Goal: Find specific page/section: Find specific page/section

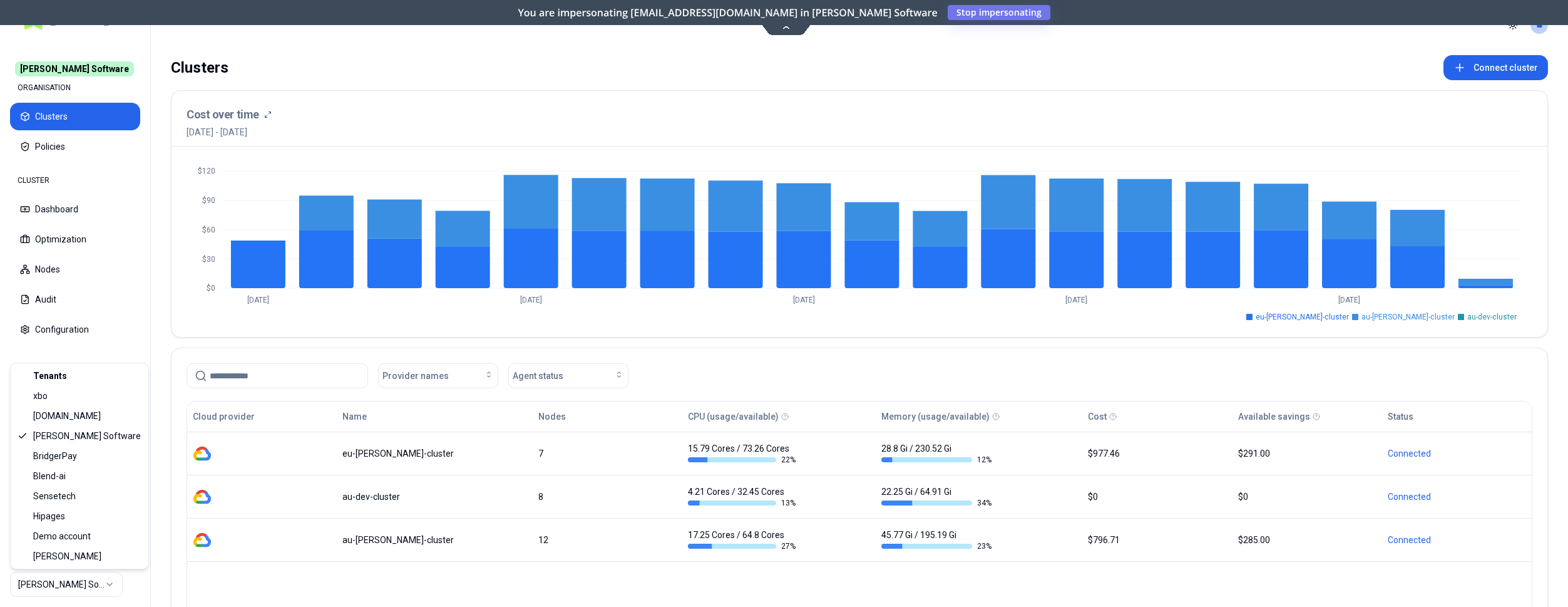
click at [90, 588] on html "[PERSON_NAME] Software ORGANISATION Clusters Policies CLUSTER Dashboard Optimiz…" at bounding box center [784, 303] width 1568 height 607
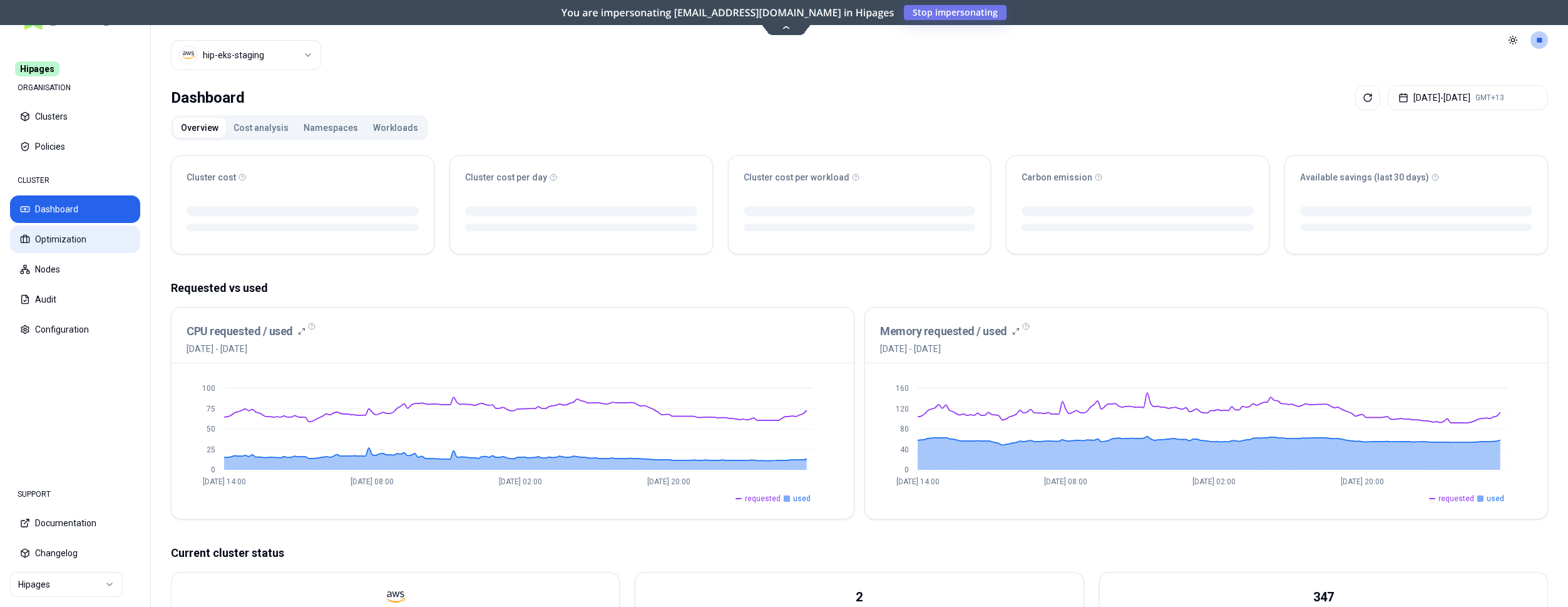
click at [77, 238] on button "Optimization" at bounding box center [74, 238] width 130 height 27
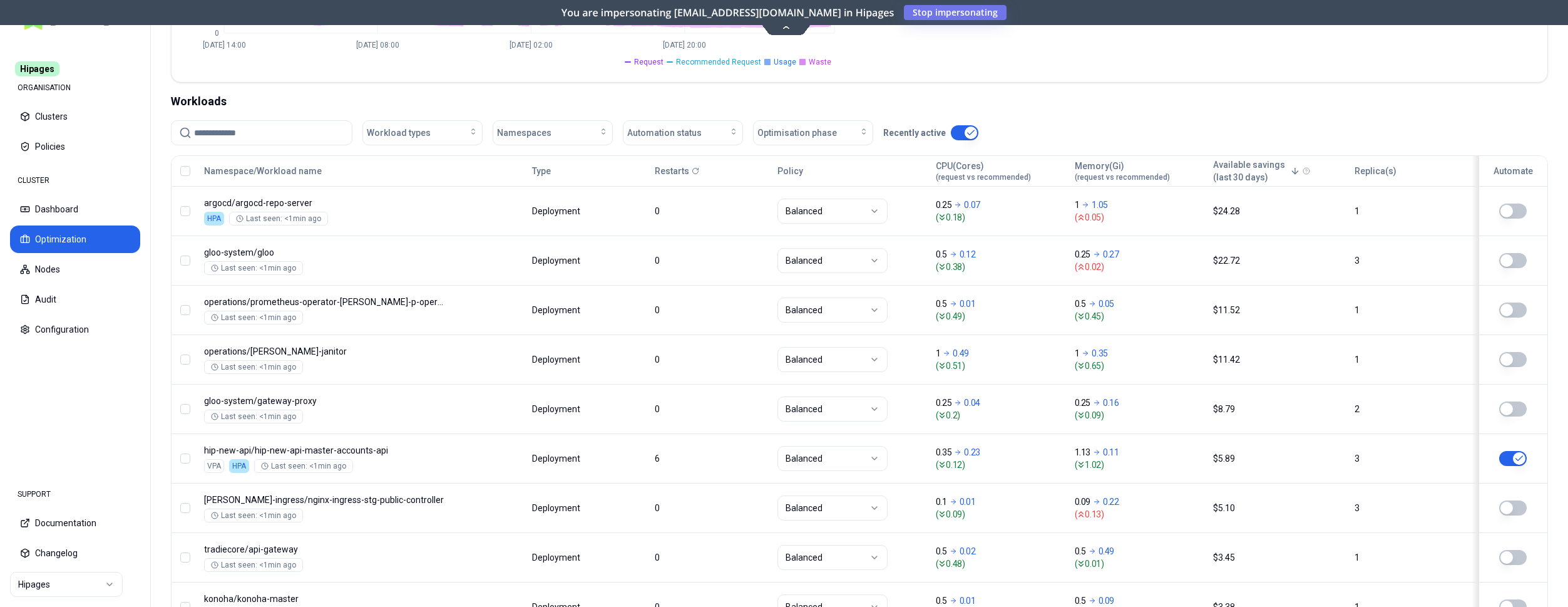
scroll to position [191, 0]
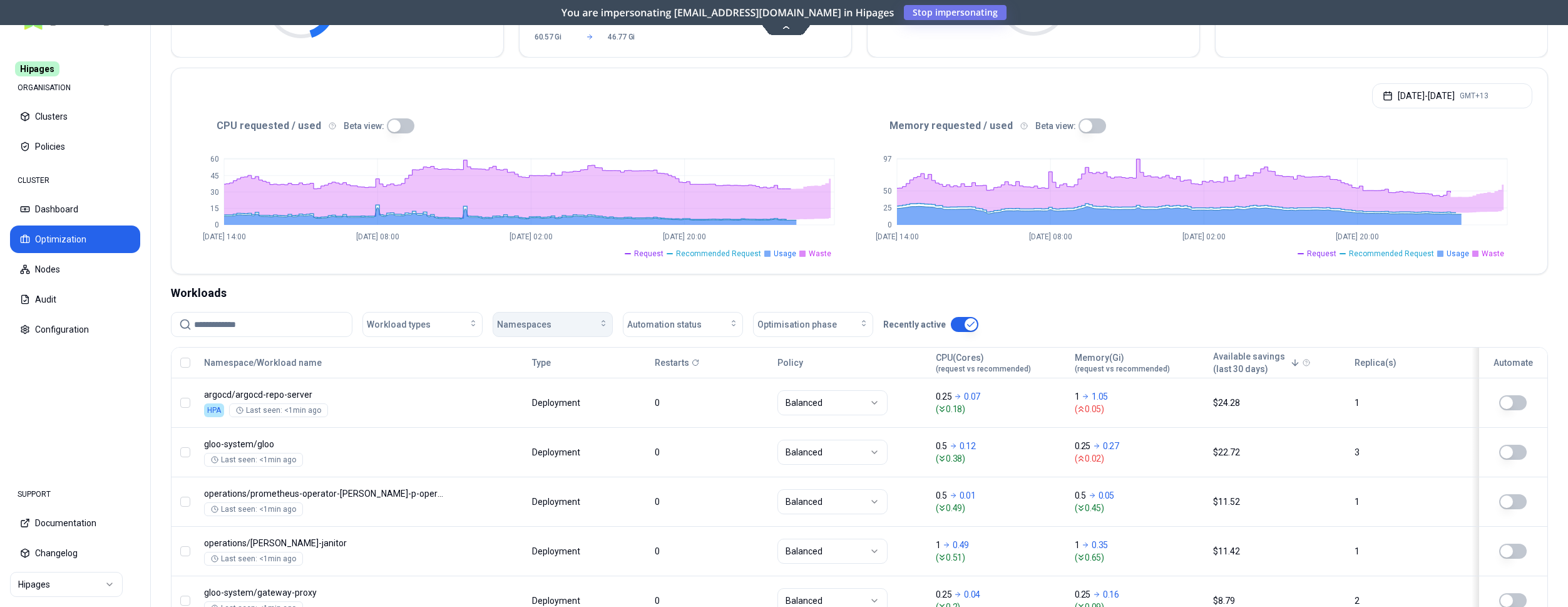
click at [575, 320] on div "Namespaces" at bounding box center [553, 324] width 112 height 12
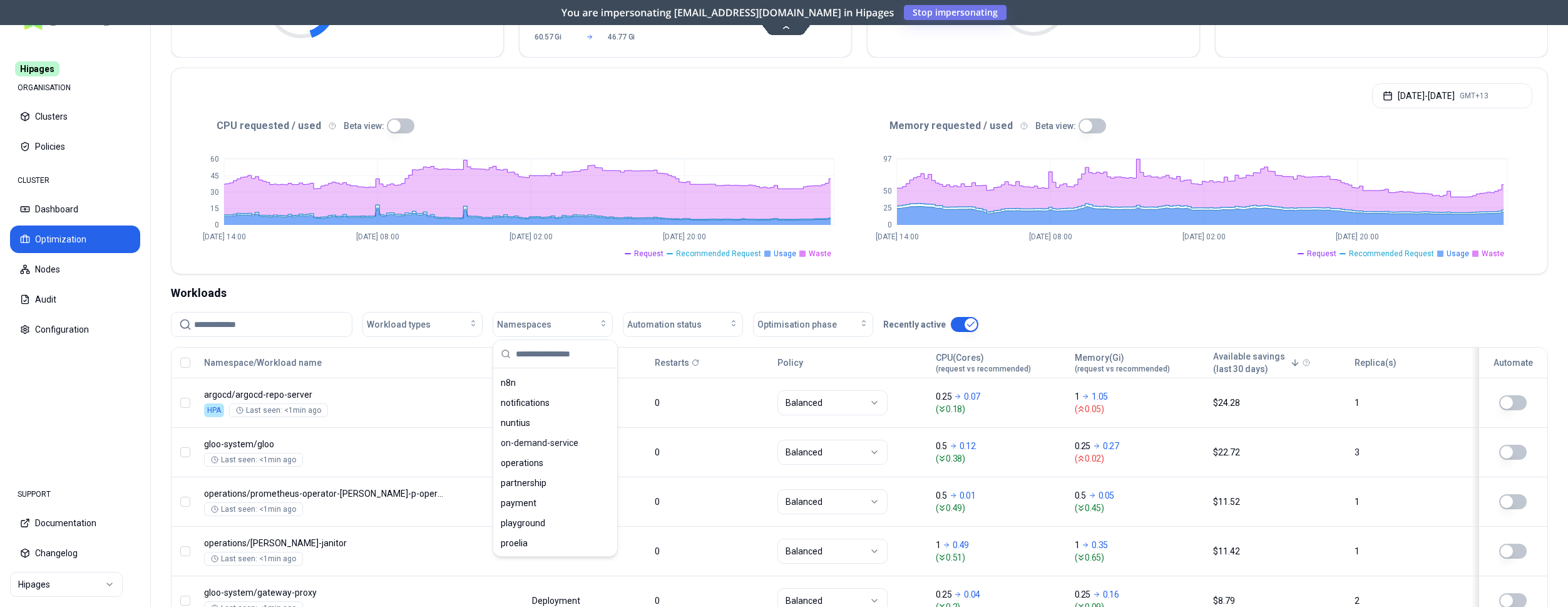
scroll to position [703, 0]
click at [537, 464] on span "playground" at bounding box center [523, 460] width 44 height 12
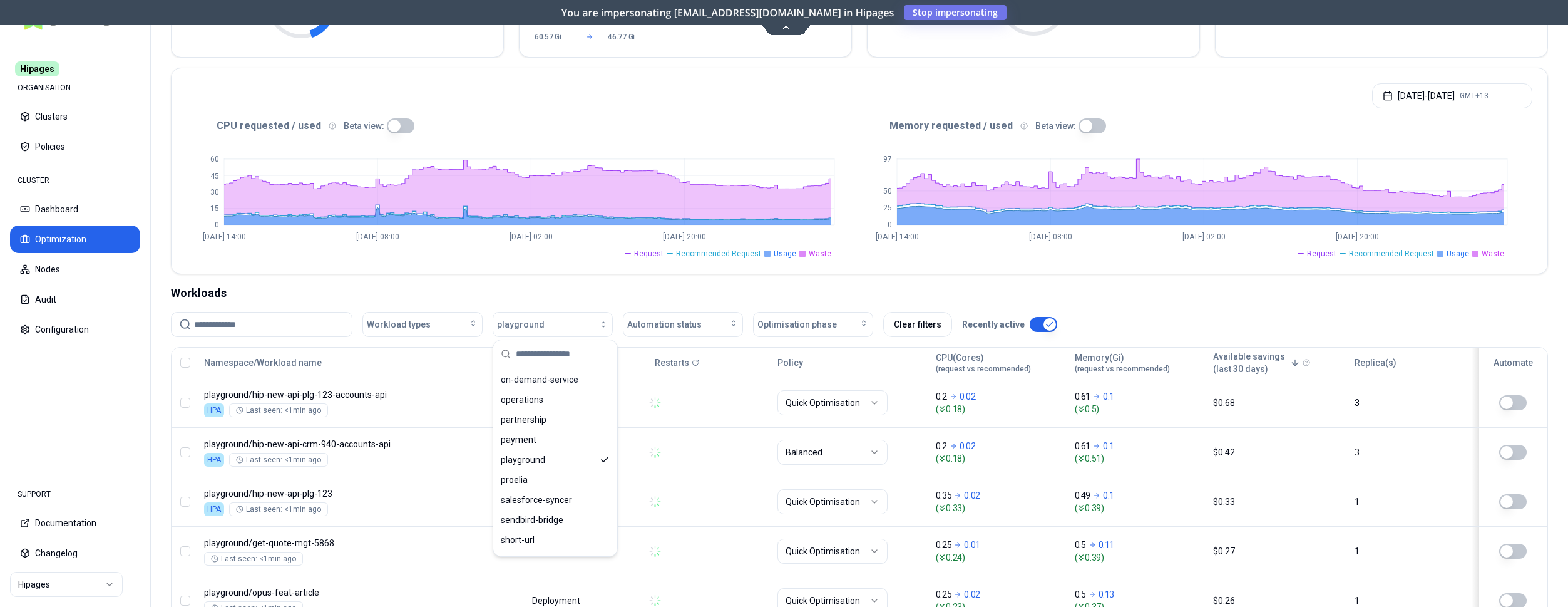
click at [1138, 315] on div "Workload types playground Automation status Optimisation phase Clear filters Re…" at bounding box center [859, 324] width 1378 height 25
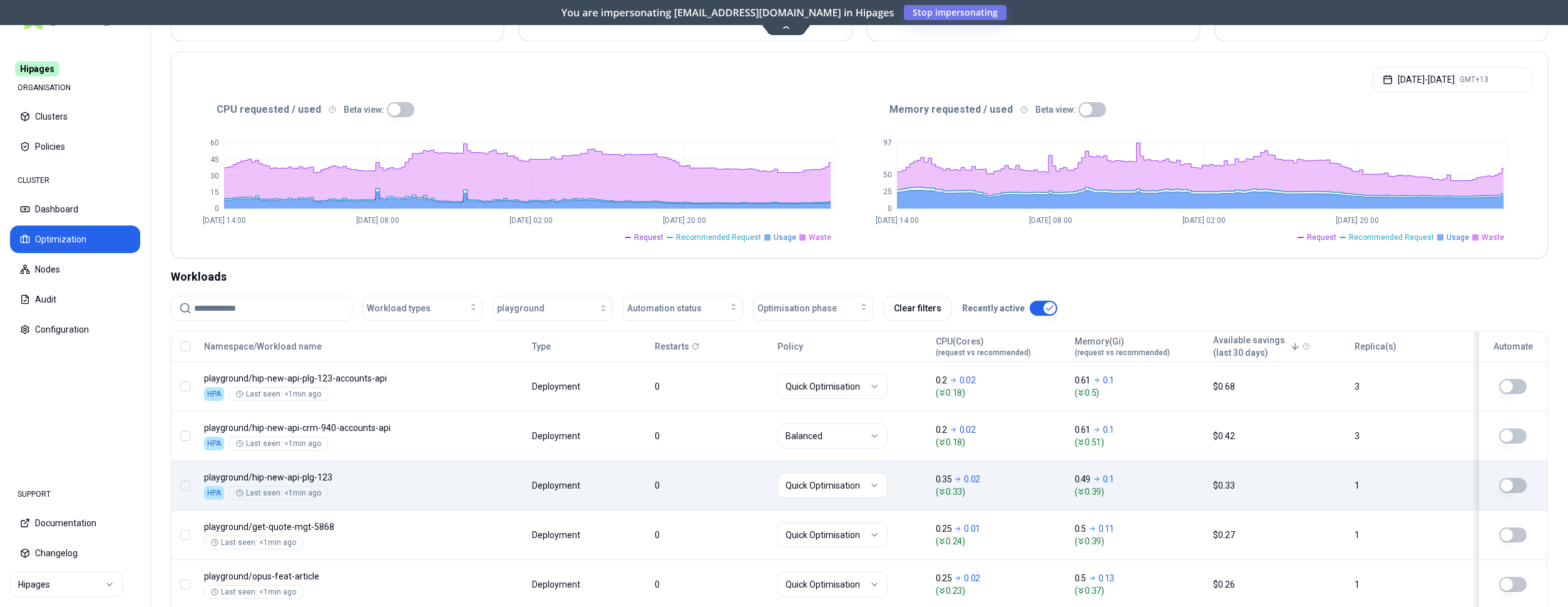
scroll to position [255, 0]
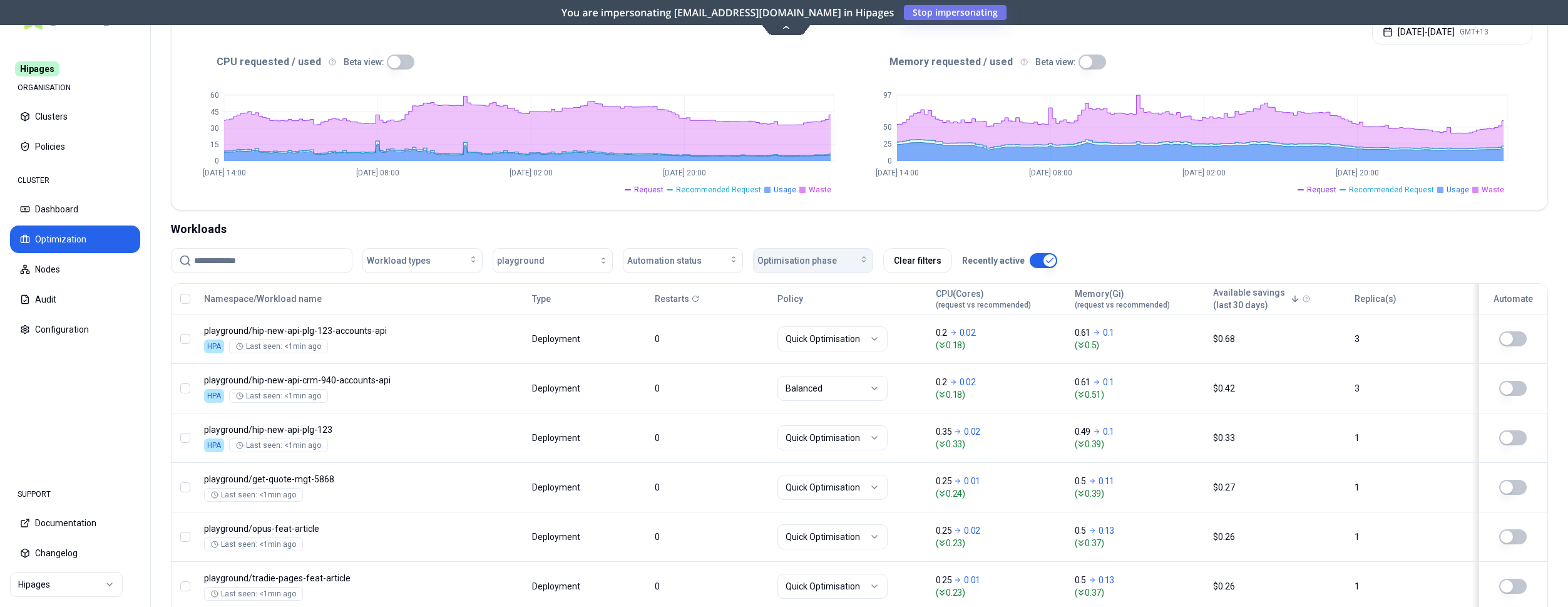
click at [835, 264] on div "Optimisation phase" at bounding box center [813, 261] width 112 height 12
click at [735, 233] on div "Workloads" at bounding box center [859, 230] width 1378 height 18
click at [720, 261] on div "Automation status" at bounding box center [683, 261] width 112 height 12
click at [711, 288] on div "on" at bounding box center [686, 288] width 119 height 20
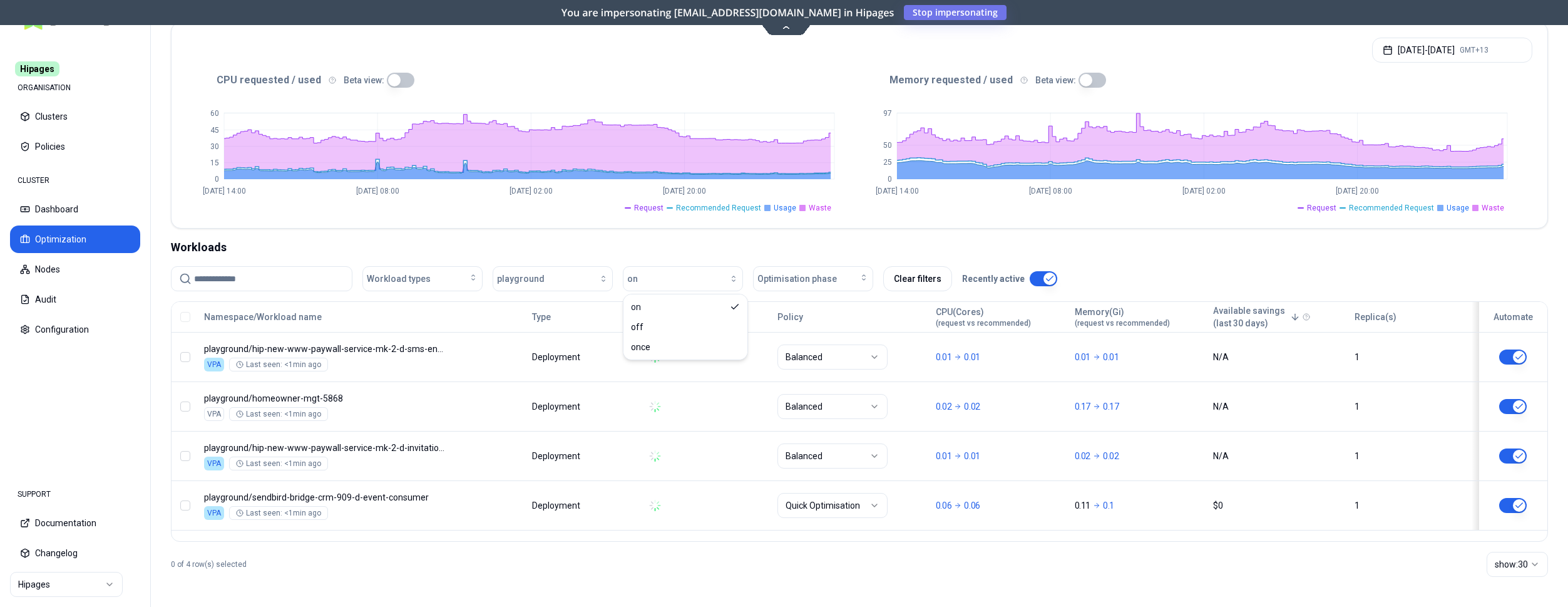
scroll to position [237, 0]
click at [1205, 239] on div "Workloads" at bounding box center [859, 247] width 1378 height 18
click at [824, 274] on span "Optimisation phase" at bounding box center [797, 278] width 80 height 12
click at [705, 236] on div "Optimization Efficiency score 45 % CPU 50% MEM 37% Resources (excess) 25.97 Cor…" at bounding box center [859, 225] width 1417 height 764
click at [590, 278] on div "button" at bounding box center [577, 278] width 64 height 10
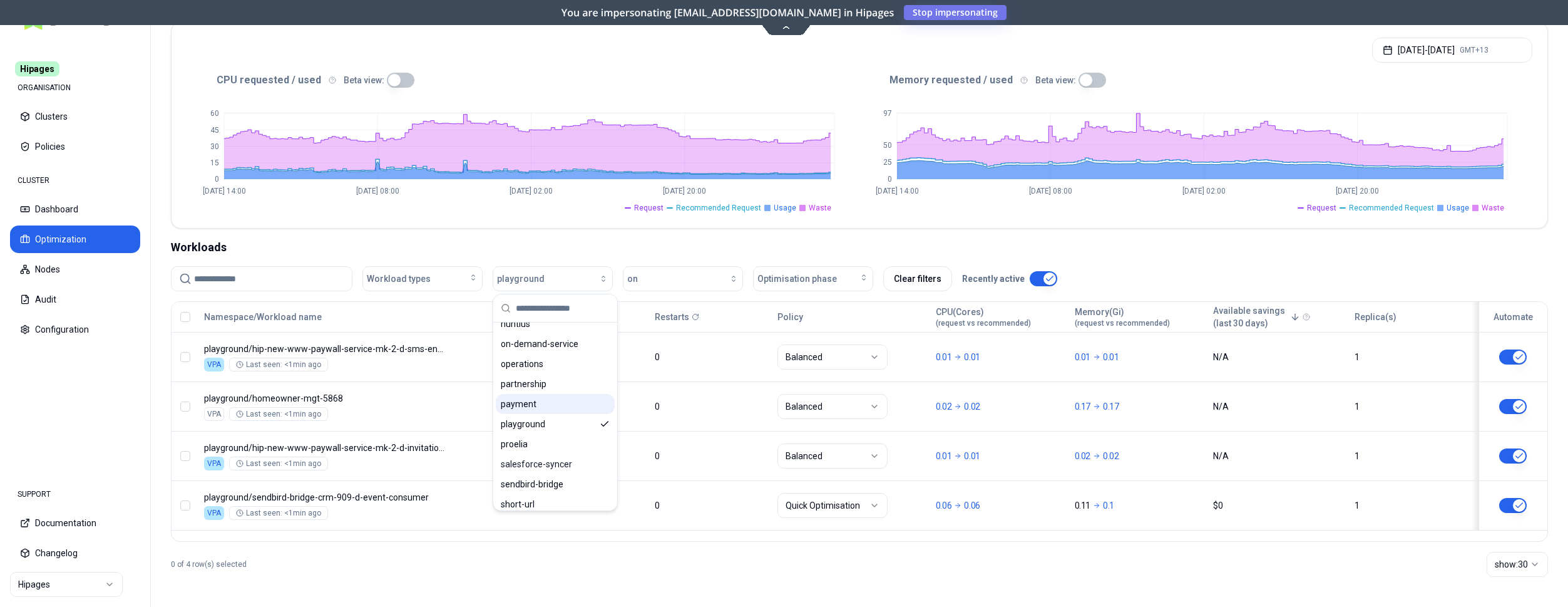
scroll to position [703, 0]
click at [603, 415] on icon "Suggestions" at bounding box center [604, 413] width 10 height 10
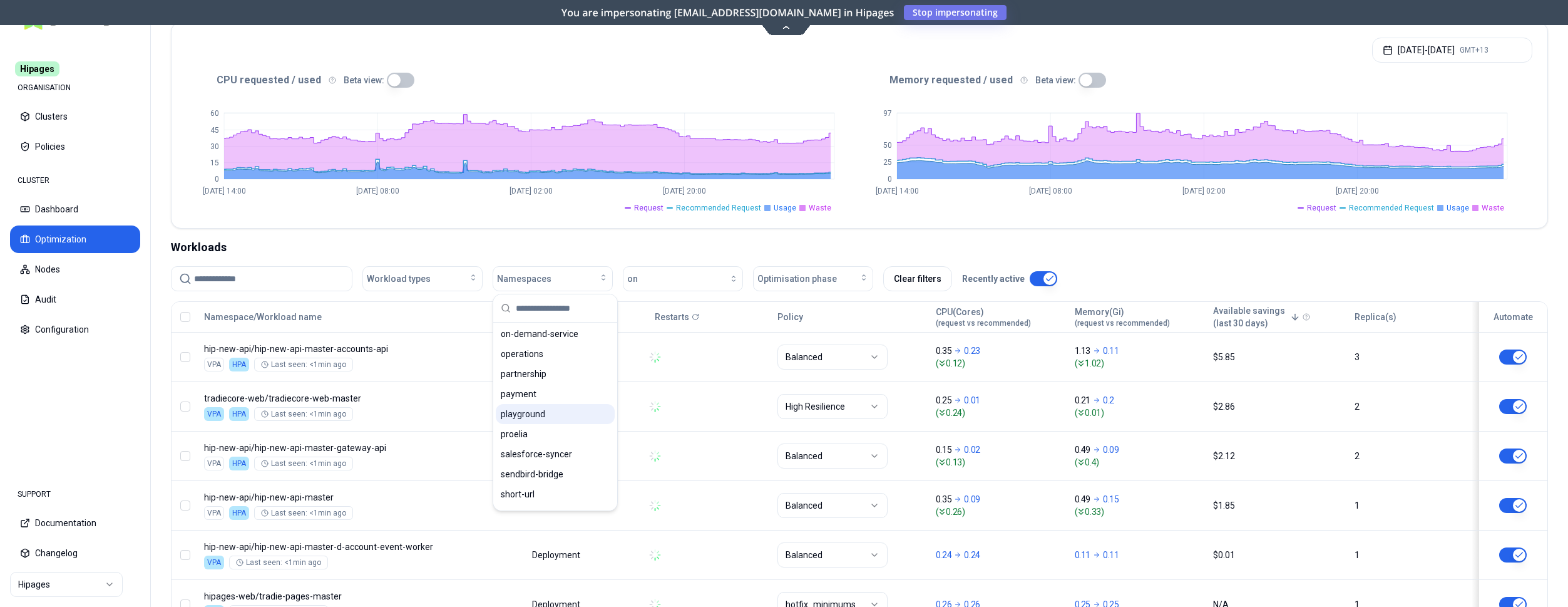
scroll to position [703, 0]
click at [725, 247] on div "Workloads" at bounding box center [859, 247] width 1378 height 18
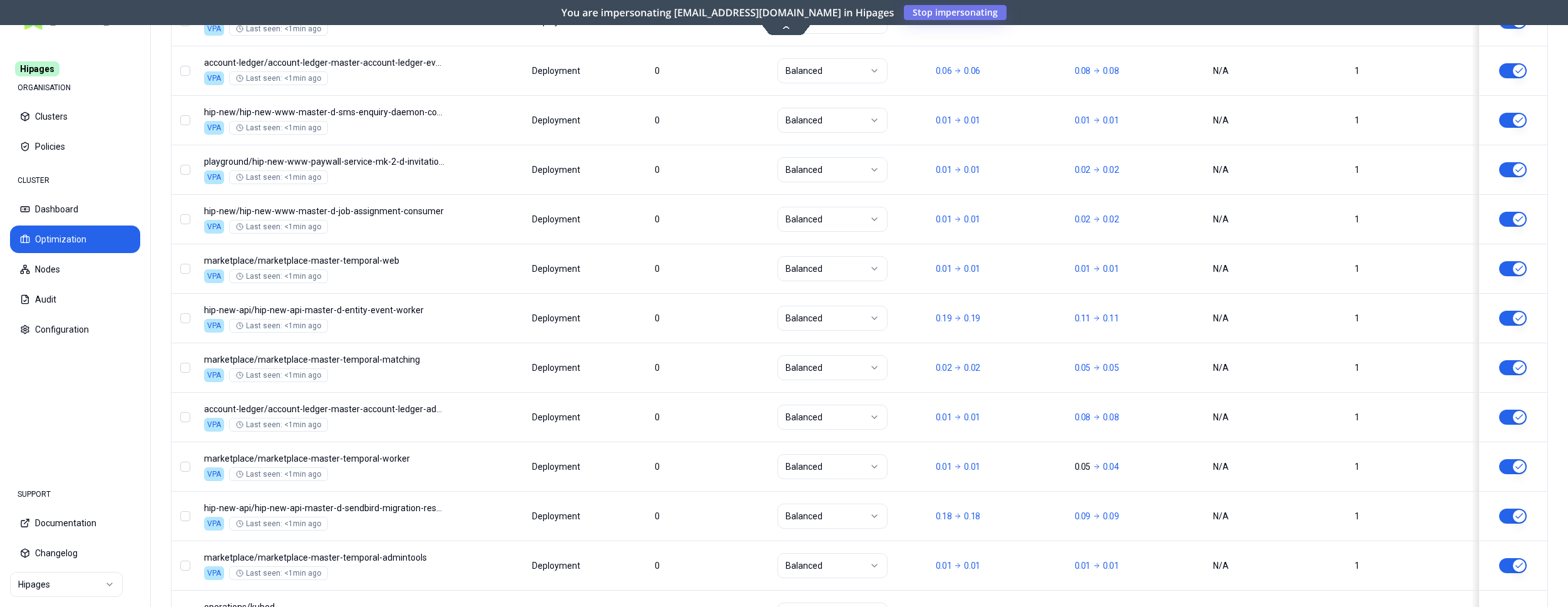
scroll to position [1513, 0]
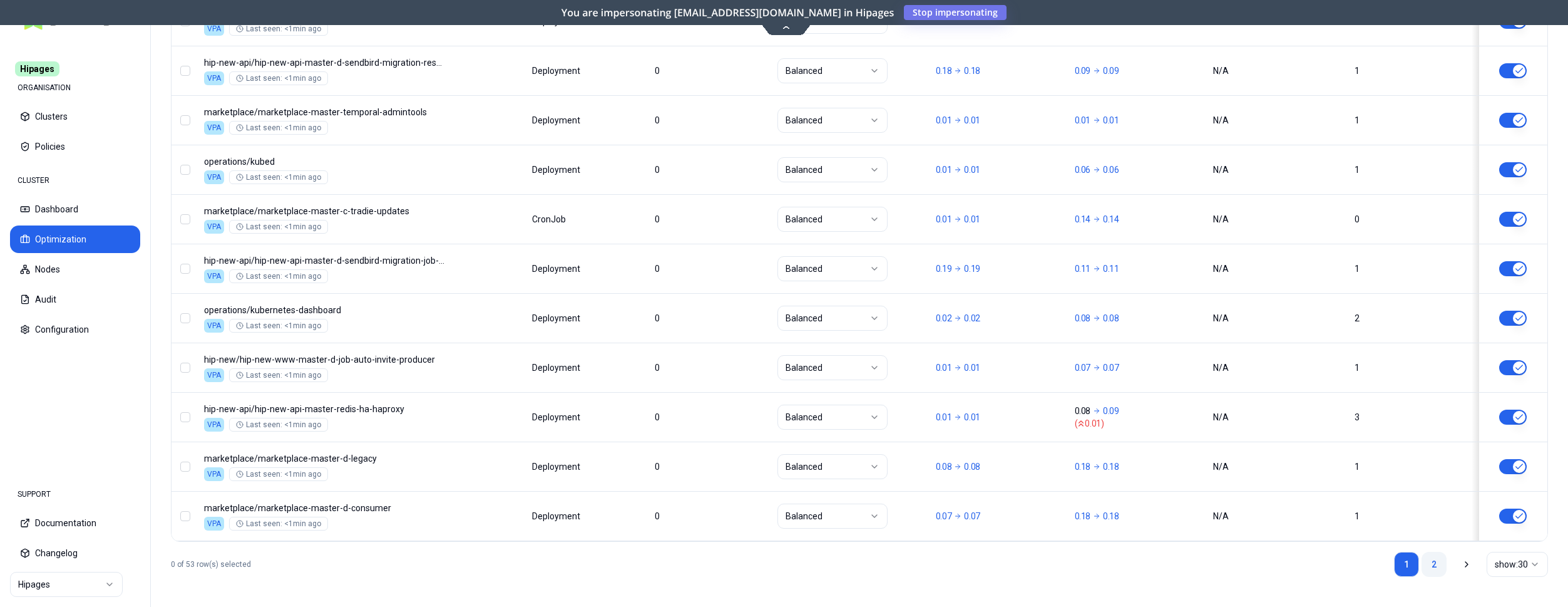
click at [1427, 563] on link "2" at bounding box center [1434, 564] width 25 height 25
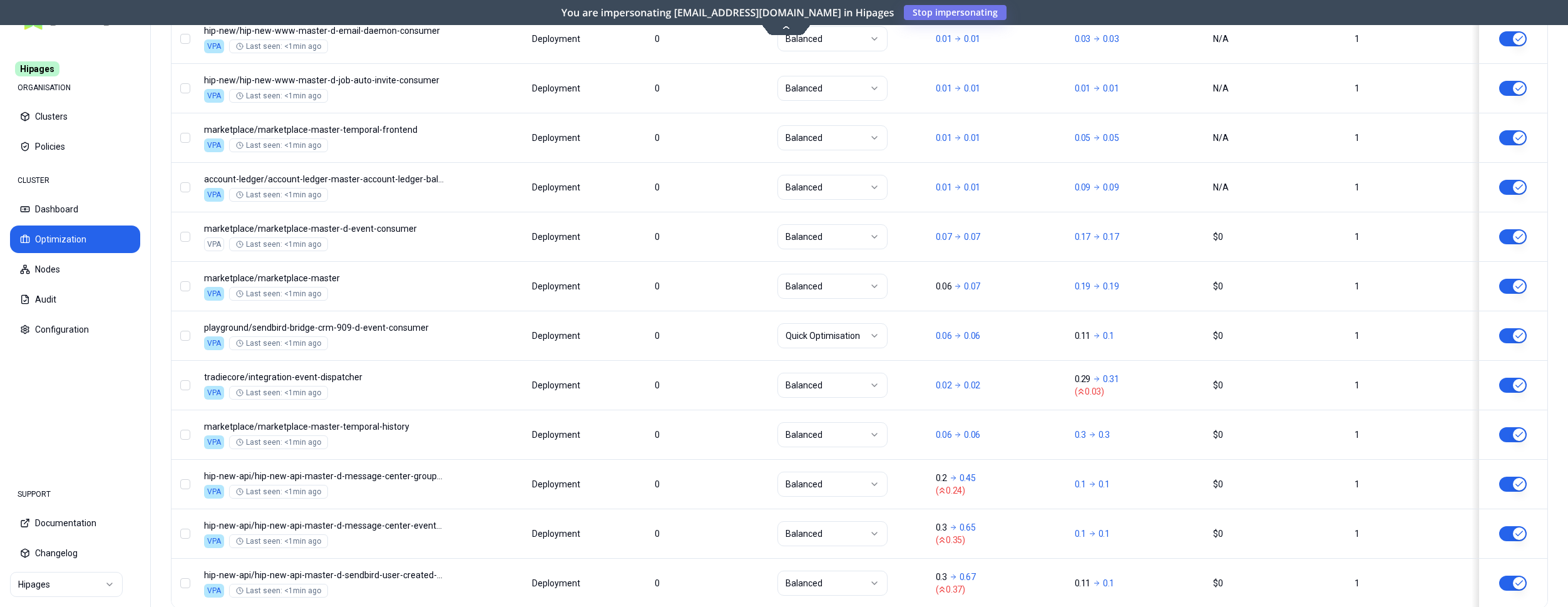
scroll to position [1167, 0]
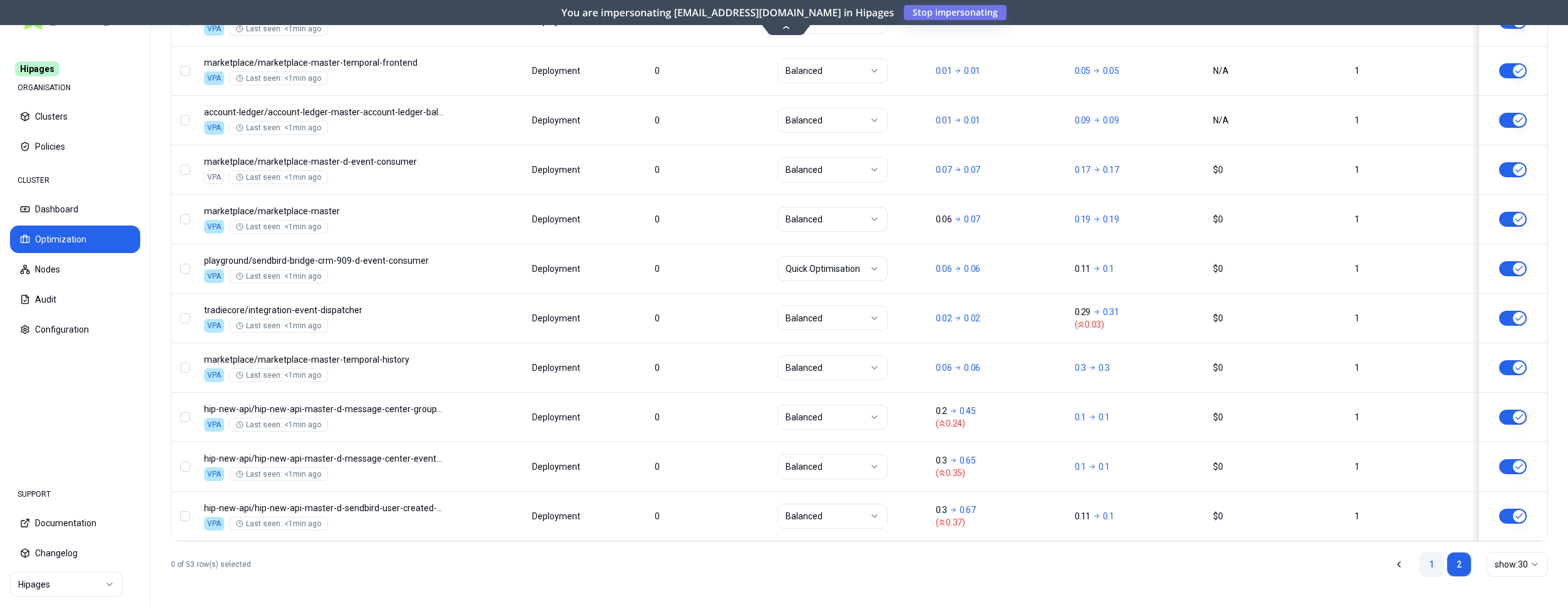
click at [1429, 563] on link "1" at bounding box center [1432, 564] width 25 height 25
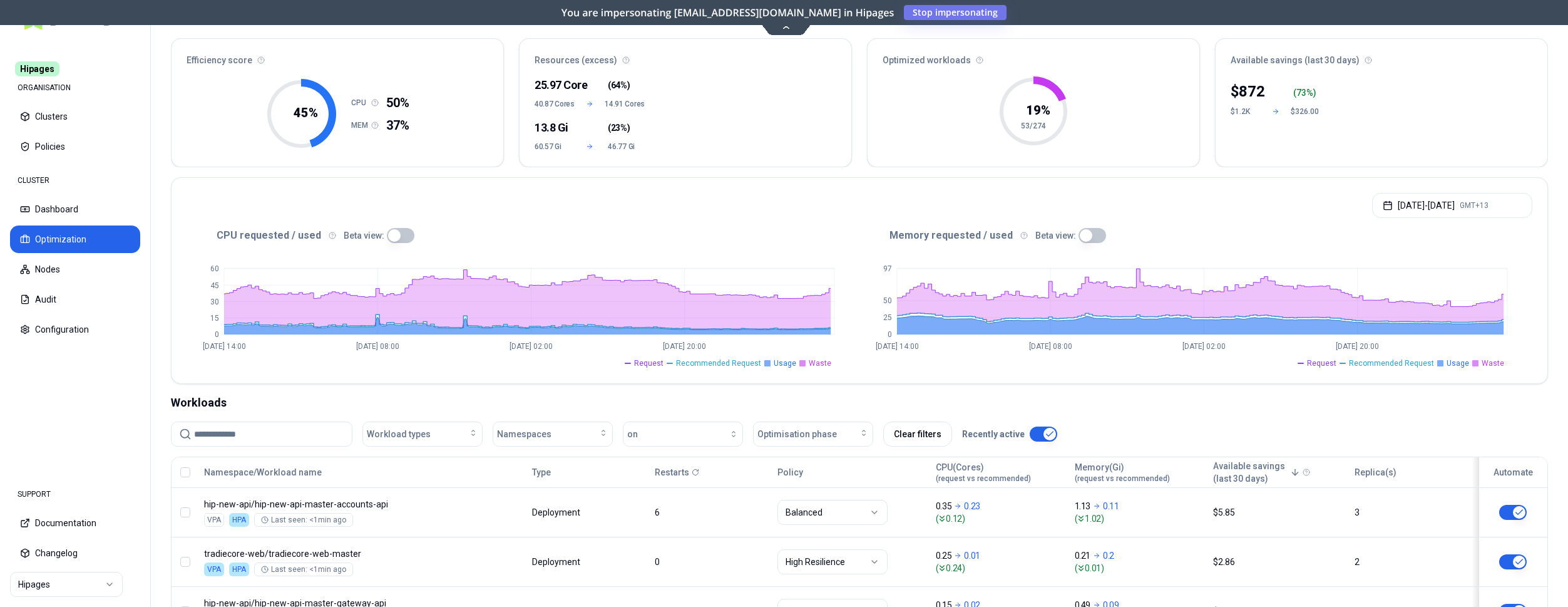
scroll to position [0, 0]
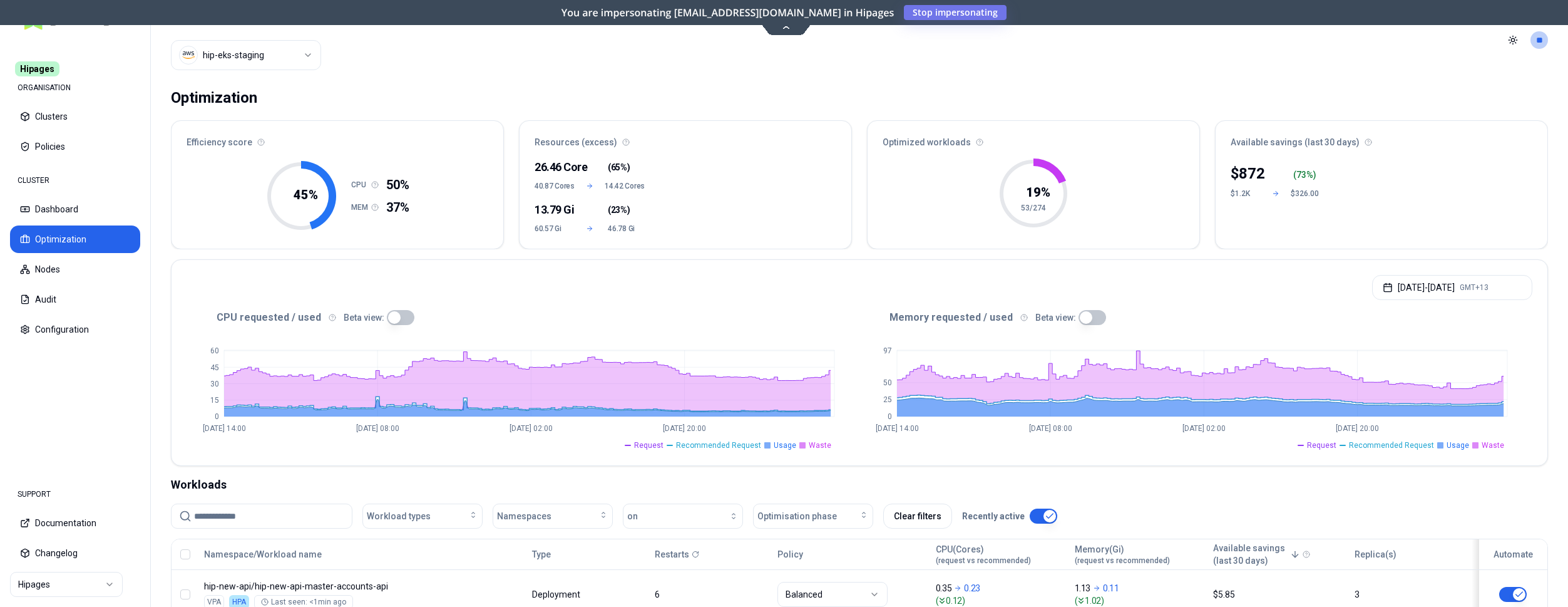
click at [76, 587] on html "Hipages ORGANISATION Clusters Policies CLUSTER Dashboard Optimization Nodes Aud…" at bounding box center [784, 303] width 1568 height 607
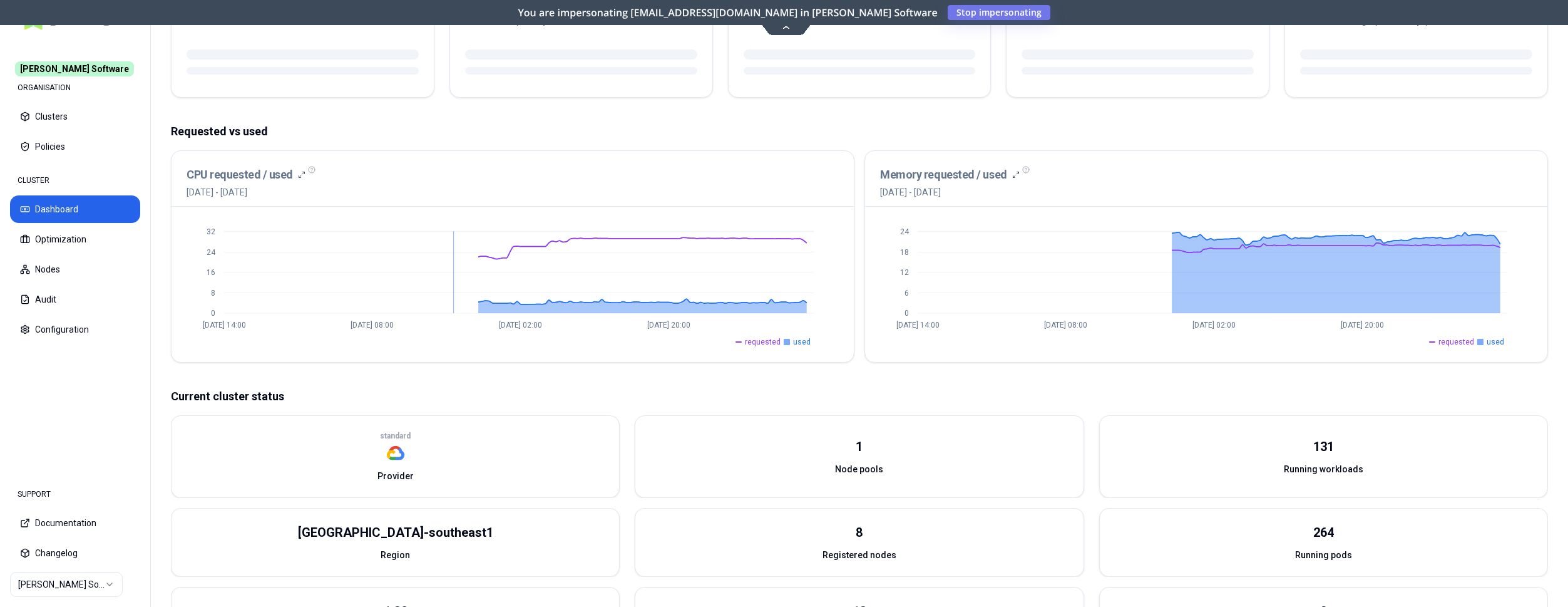
scroll to position [191, 0]
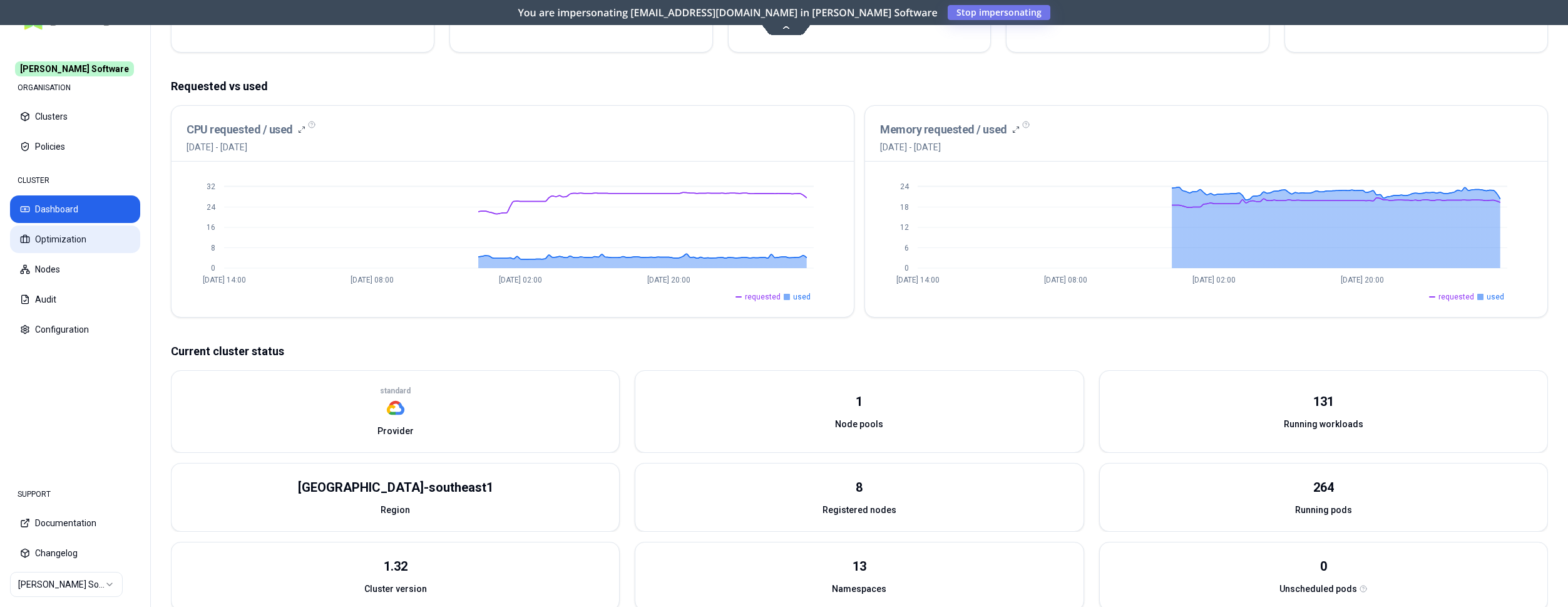
click at [84, 247] on button "Optimization" at bounding box center [74, 238] width 130 height 27
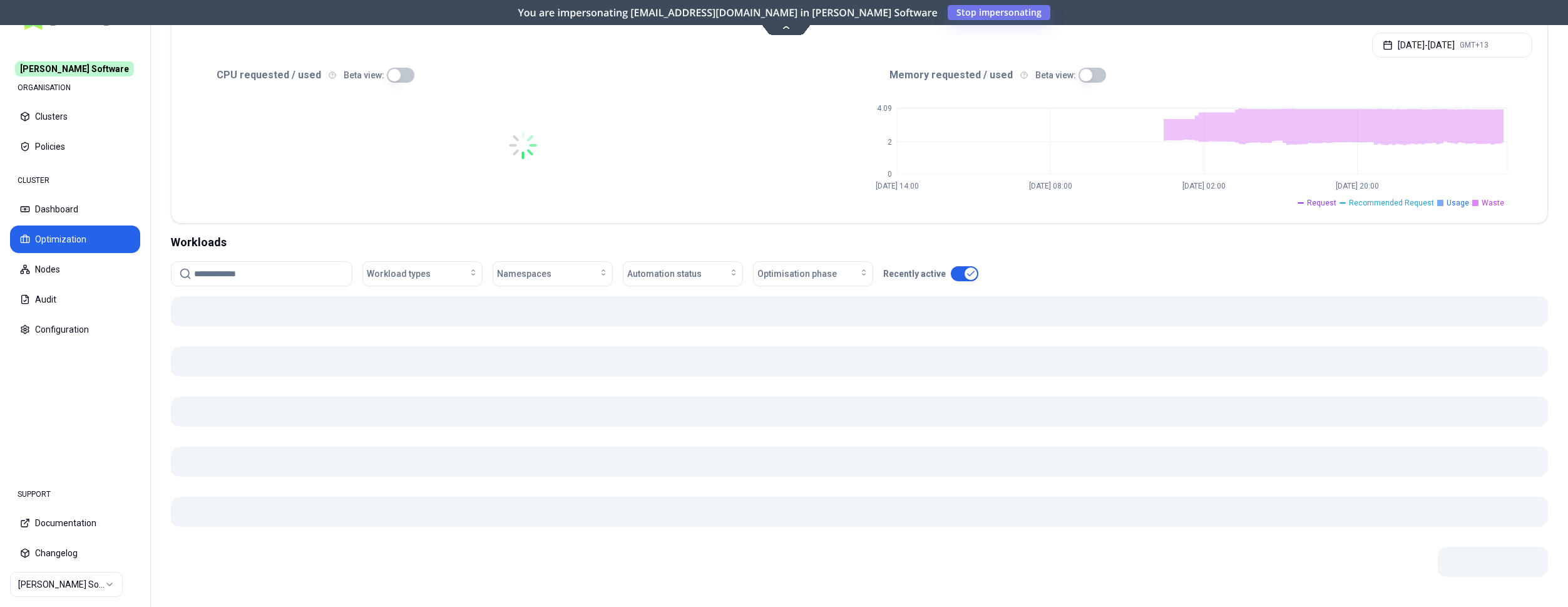
scroll to position [255, 0]
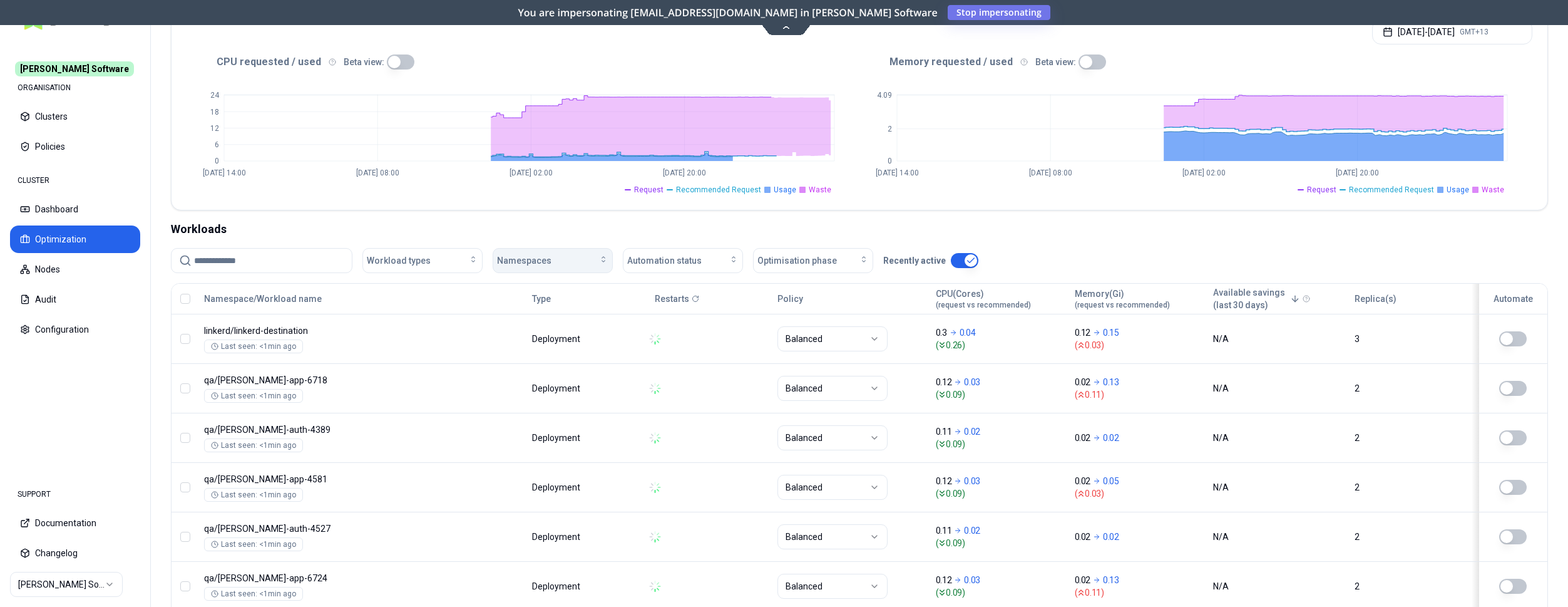
click at [552, 255] on div "Namespaces" at bounding box center [553, 261] width 112 height 12
click at [533, 328] on div "dev" at bounding box center [555, 329] width 119 height 20
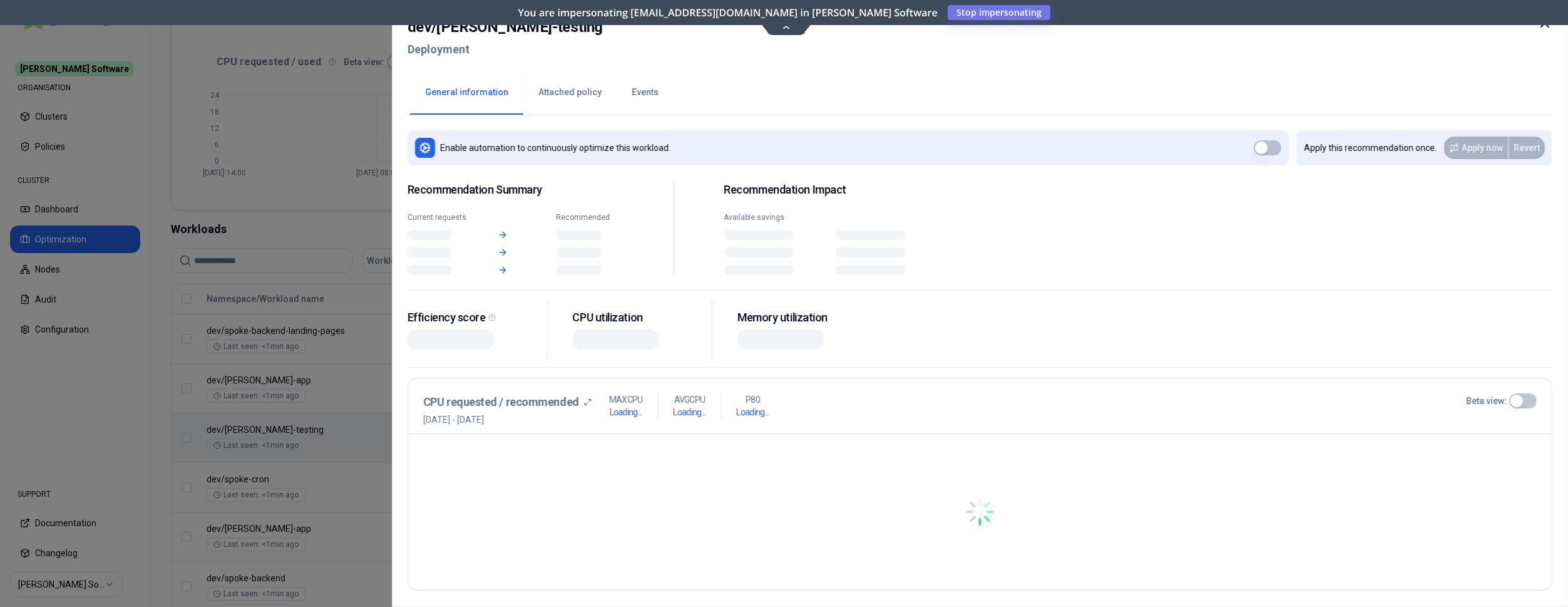
scroll to position [255, 0]
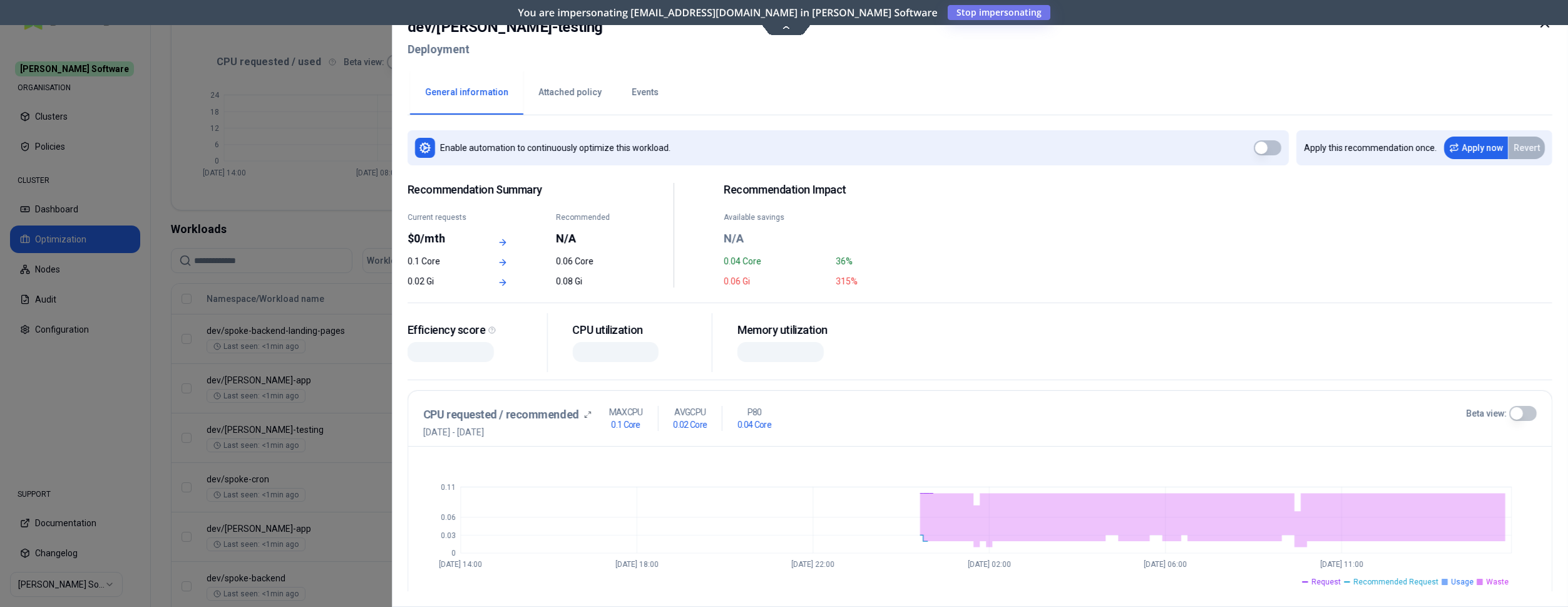
click at [372, 364] on div at bounding box center [784, 303] width 1568 height 607
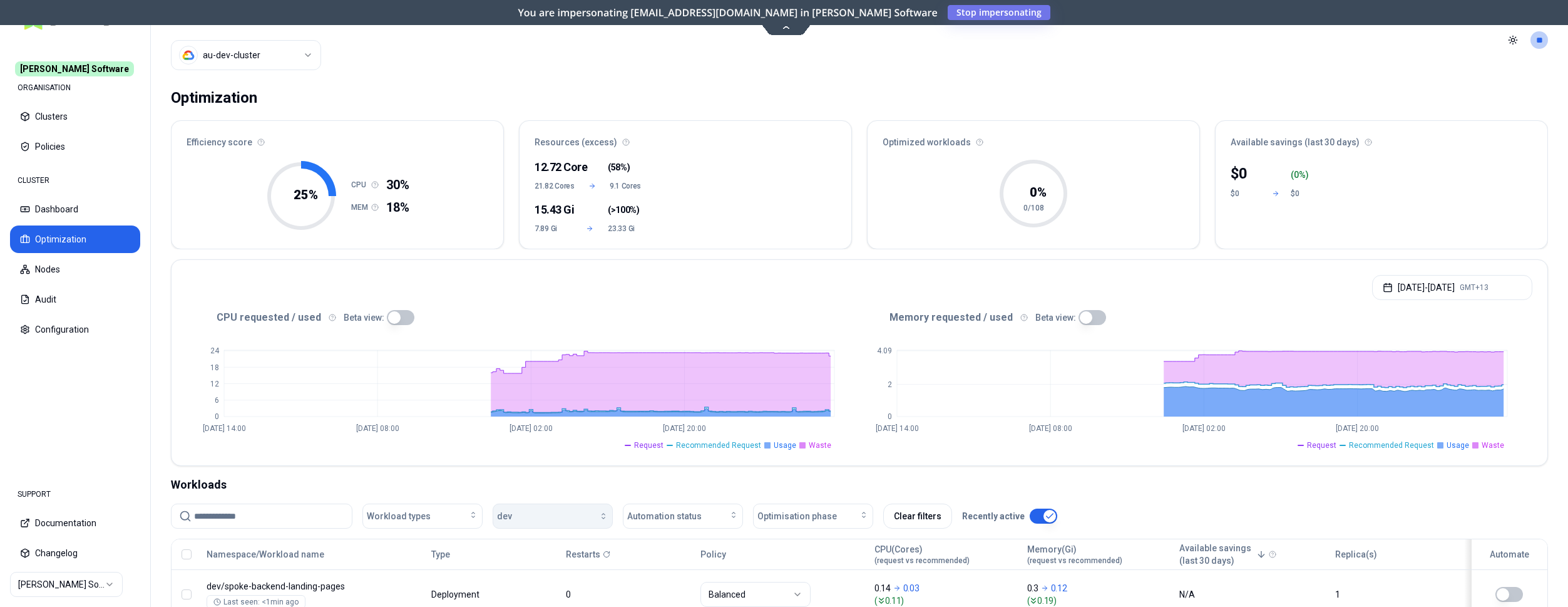
click at [550, 515] on div "button" at bounding box center [560, 516] width 97 height 10
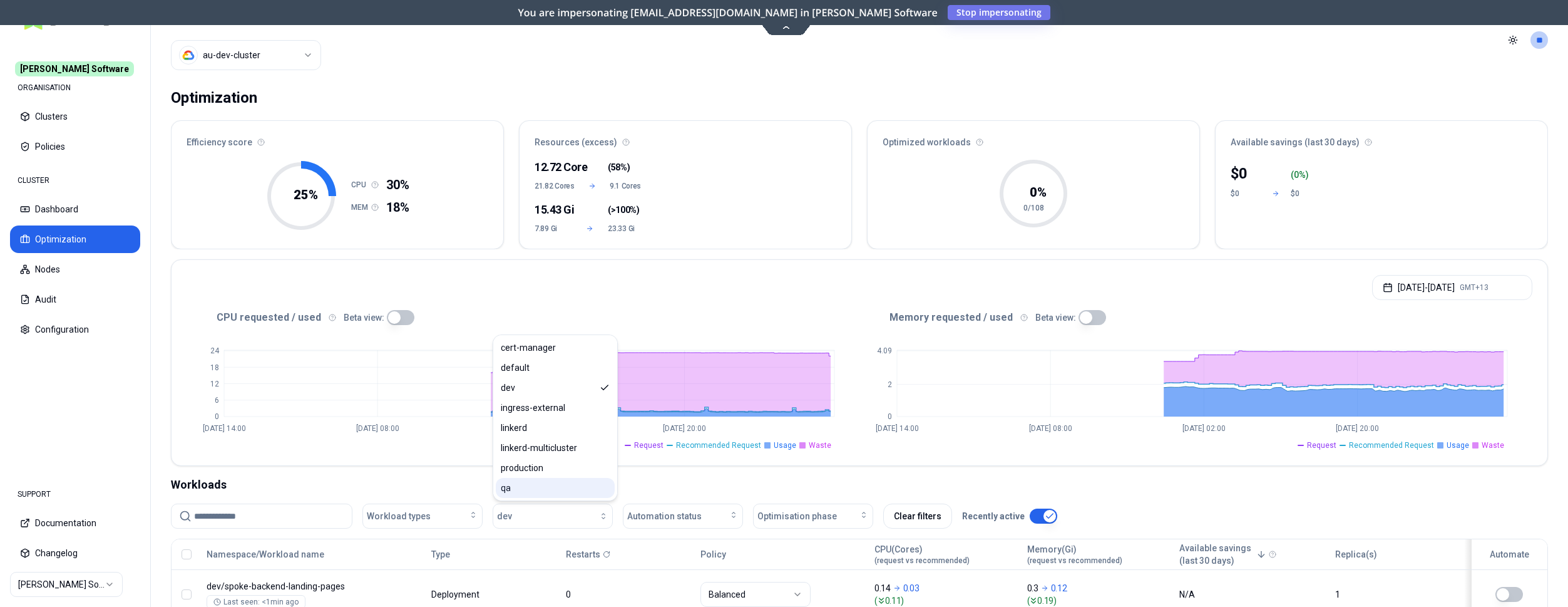
click at [537, 481] on div "qa" at bounding box center [555, 487] width 119 height 20
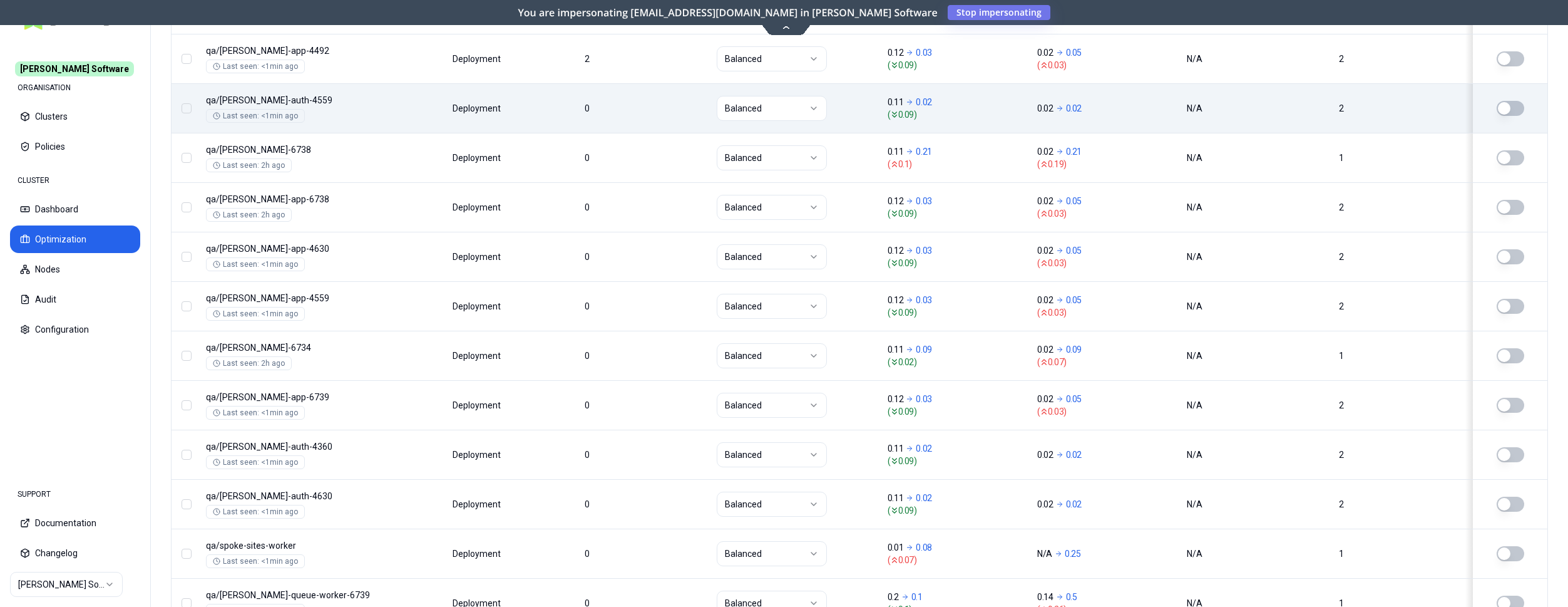
scroll to position [1513, 0]
